Goal: Navigation & Orientation: Find specific page/section

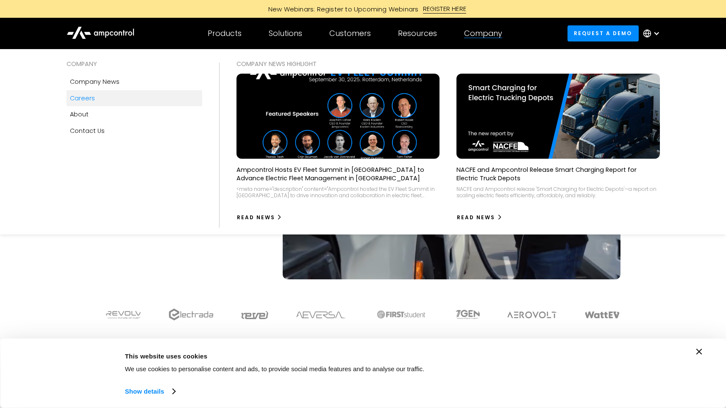
click at [104, 98] on link "Careers" at bounding box center [134, 98] width 136 height 16
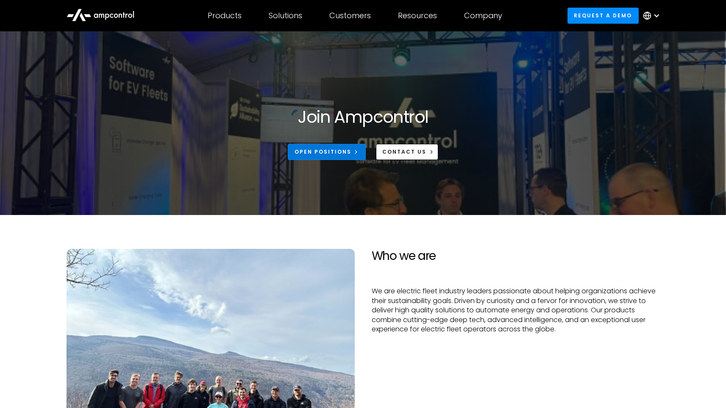
click at [354, 150] on icon at bounding box center [356, 152] width 6 height 6
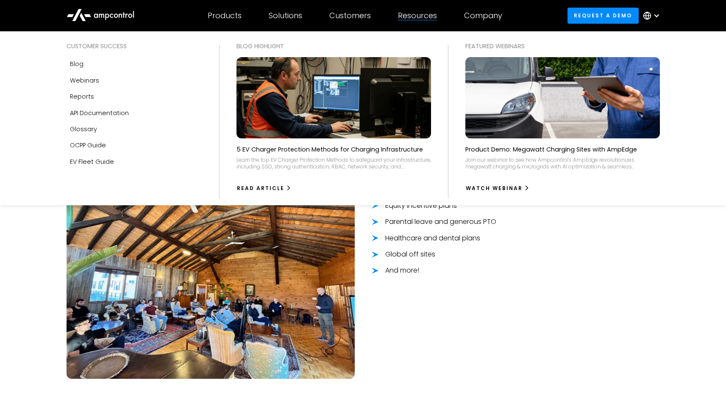
scroll to position [668, 0]
